Goal: Information Seeking & Learning: Learn about a topic

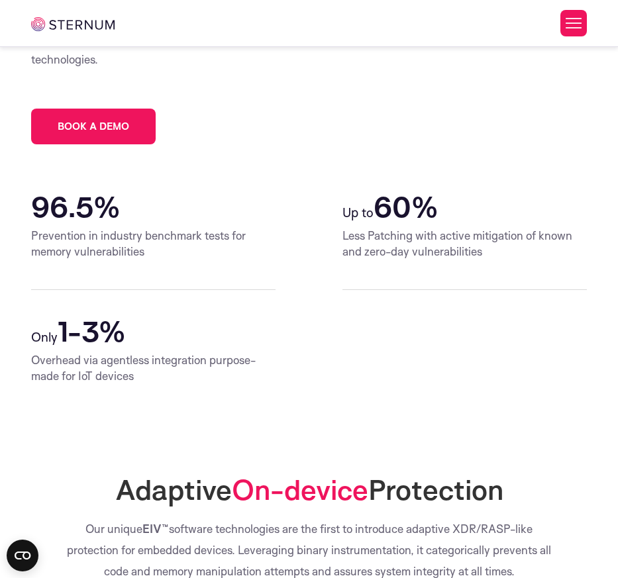
scroll to position [234, 0]
drag, startPoint x: 66, startPoint y: 204, endPoint x: 193, endPoint y: 211, distance: 127.4
click at [193, 211] on h2 "96.5%" at bounding box center [153, 207] width 244 height 32
click at [258, 214] on h2 "96.5%" at bounding box center [153, 207] width 244 height 32
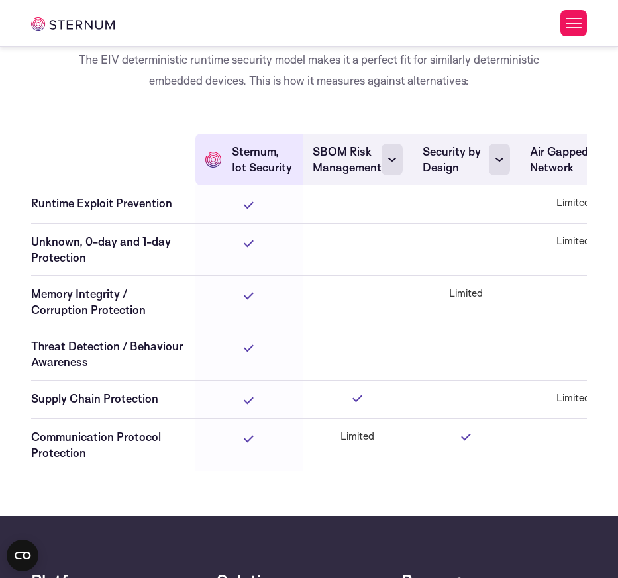
scroll to position [3402, 0]
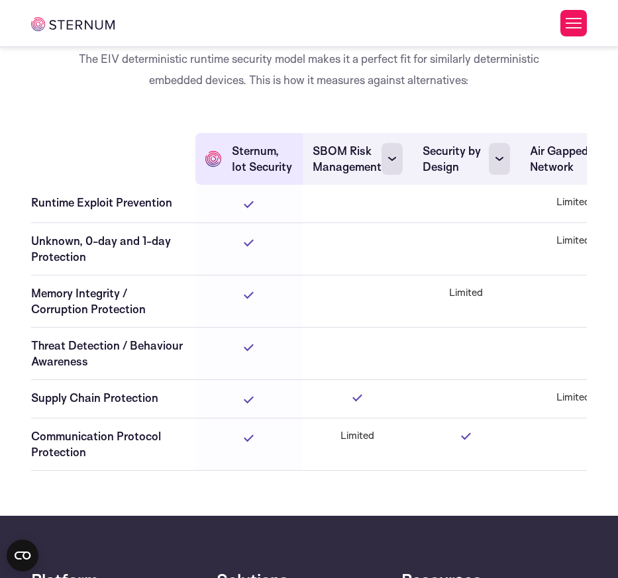
click at [389, 161] on icon at bounding box center [392, 159] width 8 height 4
click at [356, 144] on div "Deterministic Protection for Deterministic Systems The EIV deterministic runtim…" at bounding box center [309, 219] width 556 height 523
click at [391, 175] on rect at bounding box center [392, 159] width 21 height 32
click at [101, 185] on th at bounding box center [113, 159] width 164 height 52
click at [102, 185] on th at bounding box center [113, 159] width 164 height 52
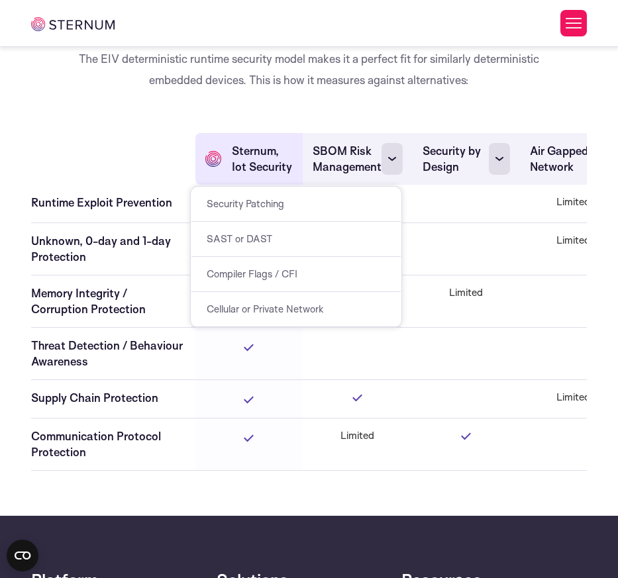
click at [102, 185] on th at bounding box center [113, 159] width 164 height 52
click at [117, 211] on div "Runtime Exploit Prevention" at bounding box center [108, 203] width 154 height 16
click at [116, 211] on div "Runtime Exploit Prevention" at bounding box center [108, 203] width 154 height 16
click at [574, 28] on button "Toggle Menu" at bounding box center [573, 23] width 26 height 26
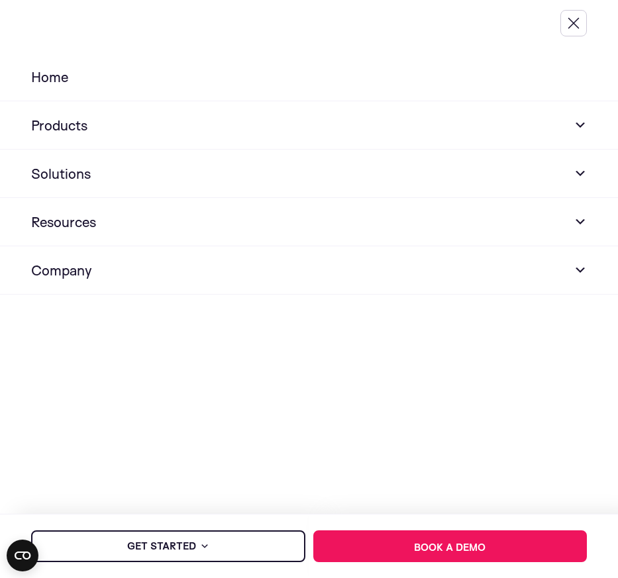
click at [574, 125] on span at bounding box center [580, 125] width 13 height 16
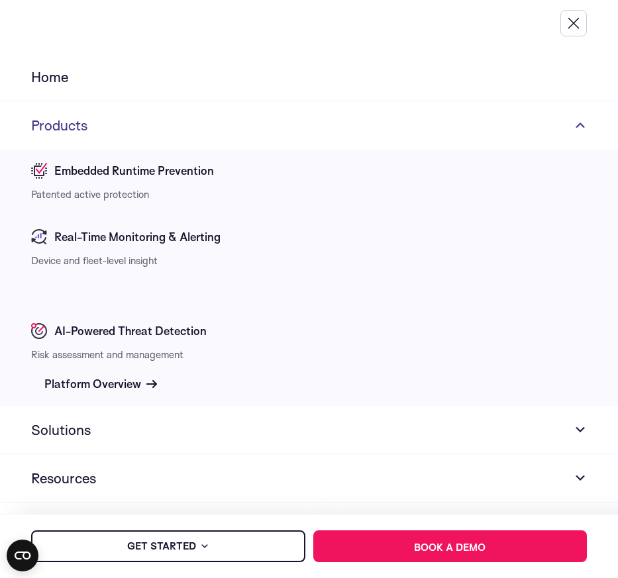
click at [564, 127] on link "Products" at bounding box center [309, 125] width 618 height 48
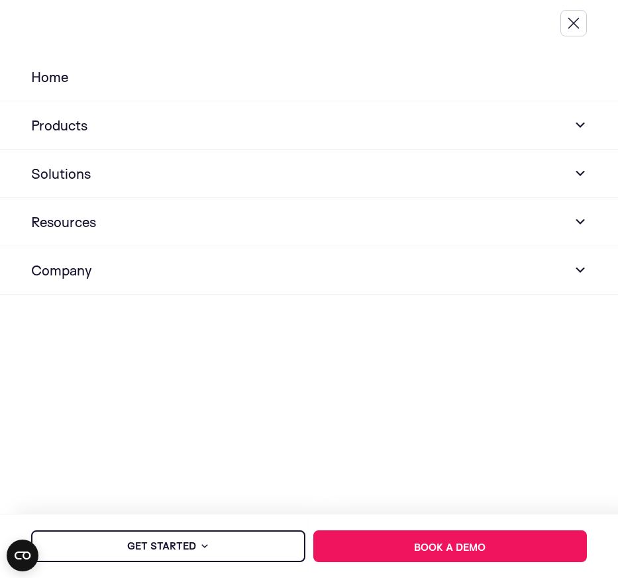
click at [564, 157] on link "Solutions" at bounding box center [309, 174] width 618 height 48
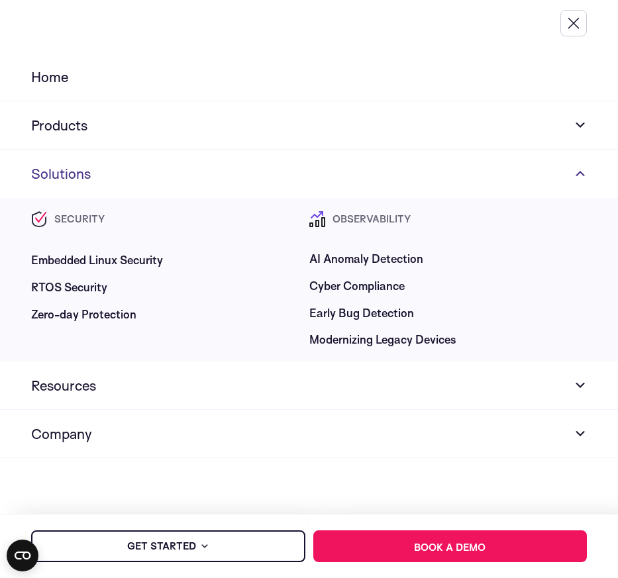
click at [560, 174] on link "Solutions" at bounding box center [309, 174] width 618 height 48
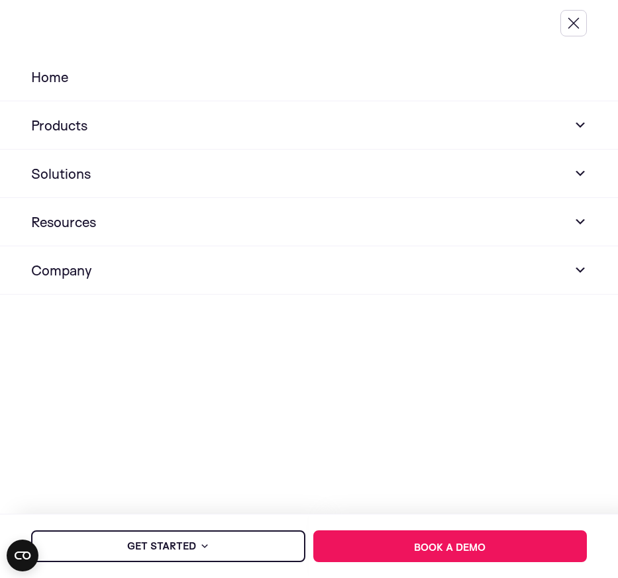
click at [555, 227] on link "Resources" at bounding box center [309, 222] width 618 height 48
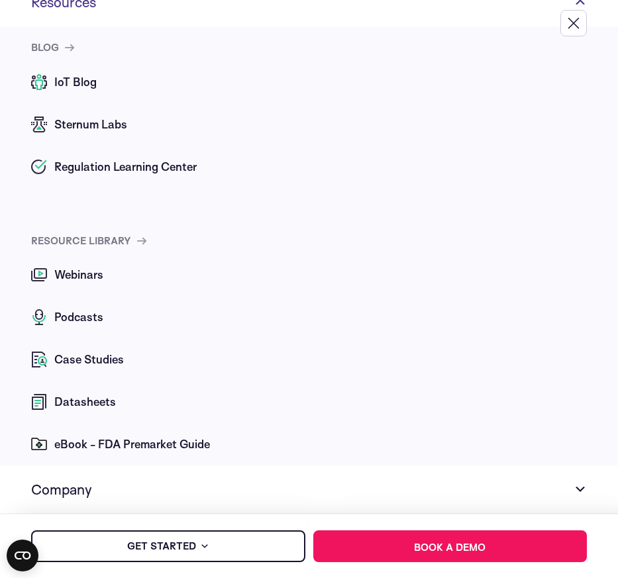
scroll to position [222, 0]
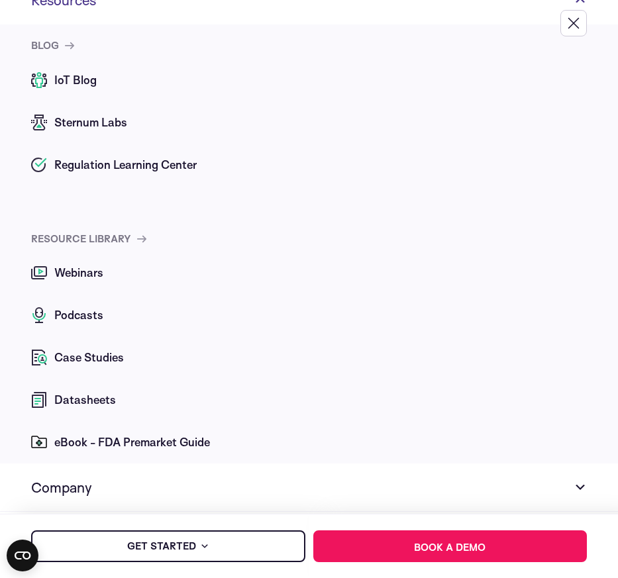
click at [411, 477] on link "Company" at bounding box center [309, 488] width 618 height 48
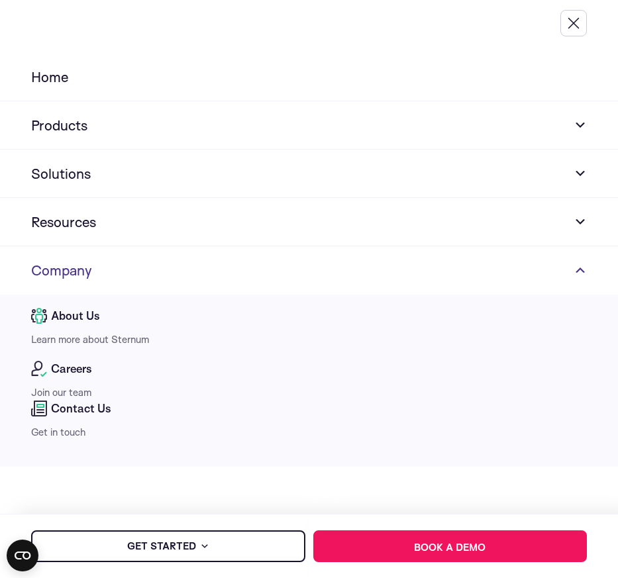
scroll to position [0, 0]
click at [77, 317] on span "About Us" at bounding box center [75, 316] width 49 height 16
